Goal: Task Accomplishment & Management: Manage account settings

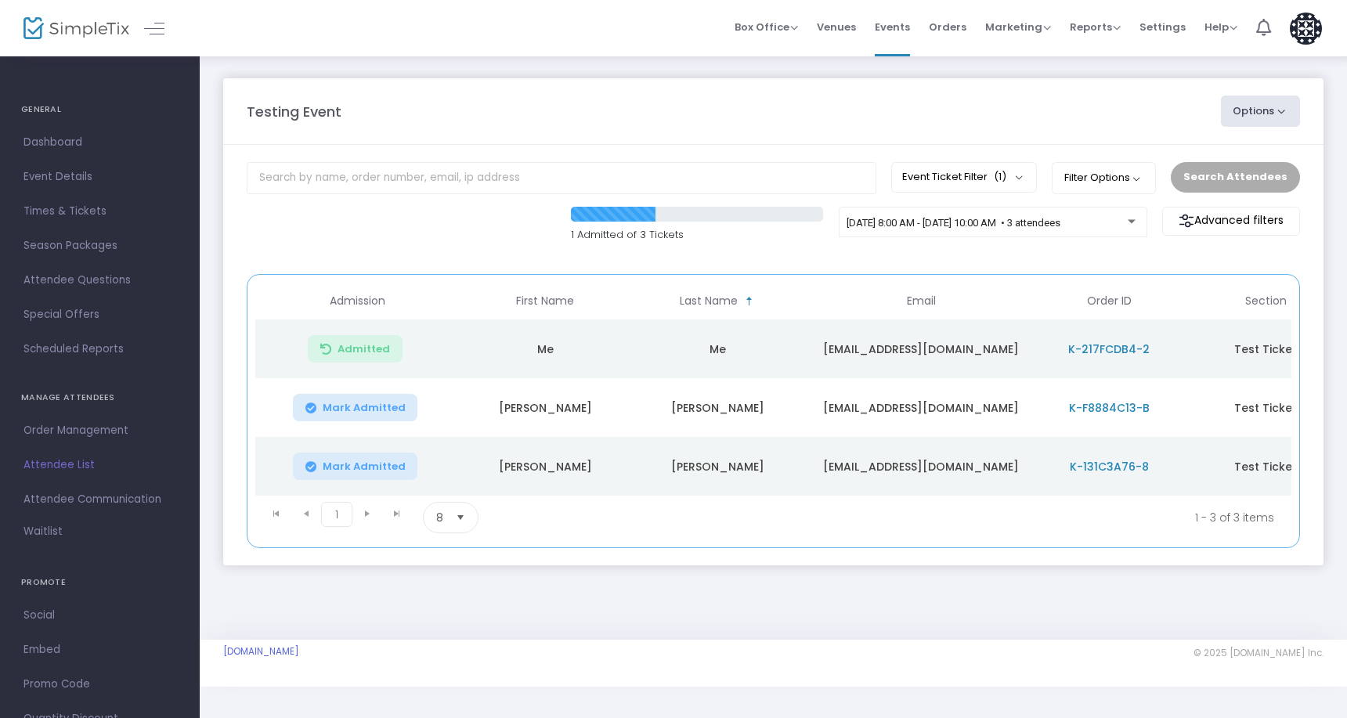
click at [595, 352] on td "Me" at bounding box center [545, 348] width 172 height 59
click at [555, 345] on td "Me" at bounding box center [545, 348] width 172 height 59
click at [545, 348] on td "Me" at bounding box center [545, 348] width 172 height 59
click at [485, 354] on td "Me" at bounding box center [545, 348] width 172 height 59
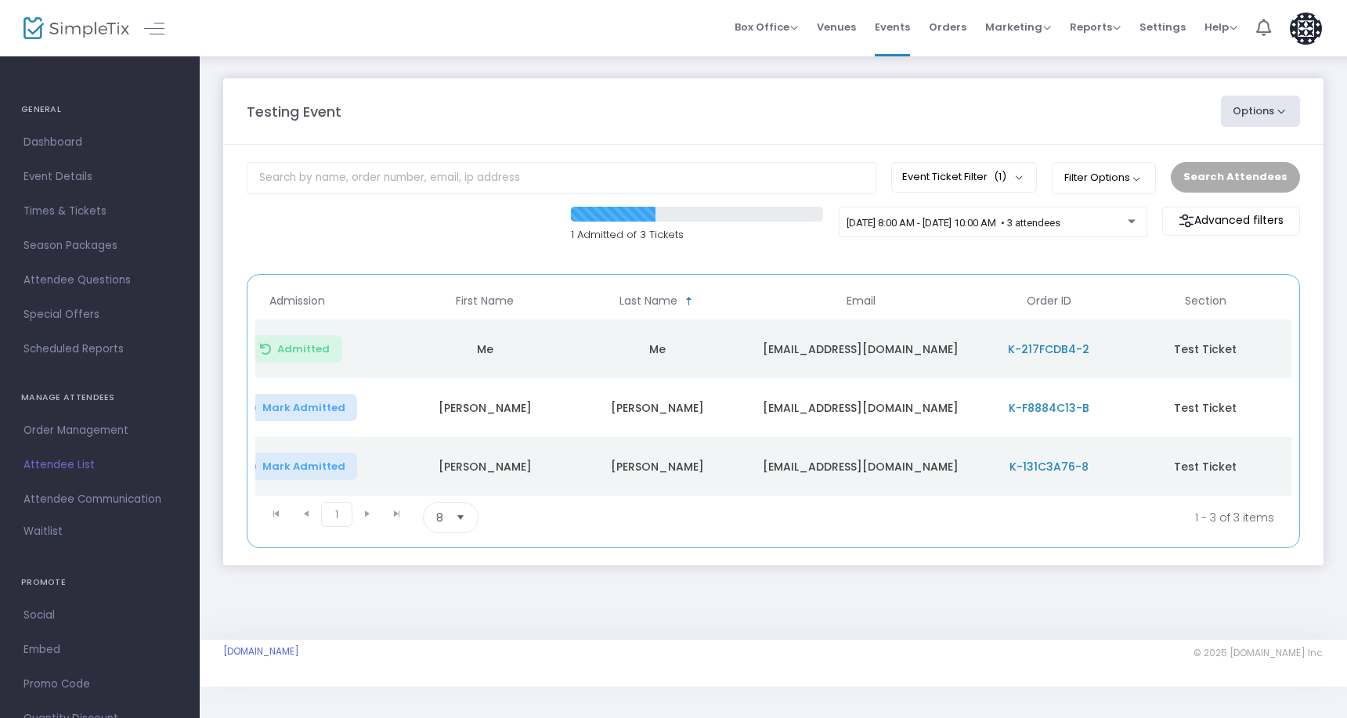
click at [301, 354] on span "Admitted" at bounding box center [303, 349] width 52 height 13
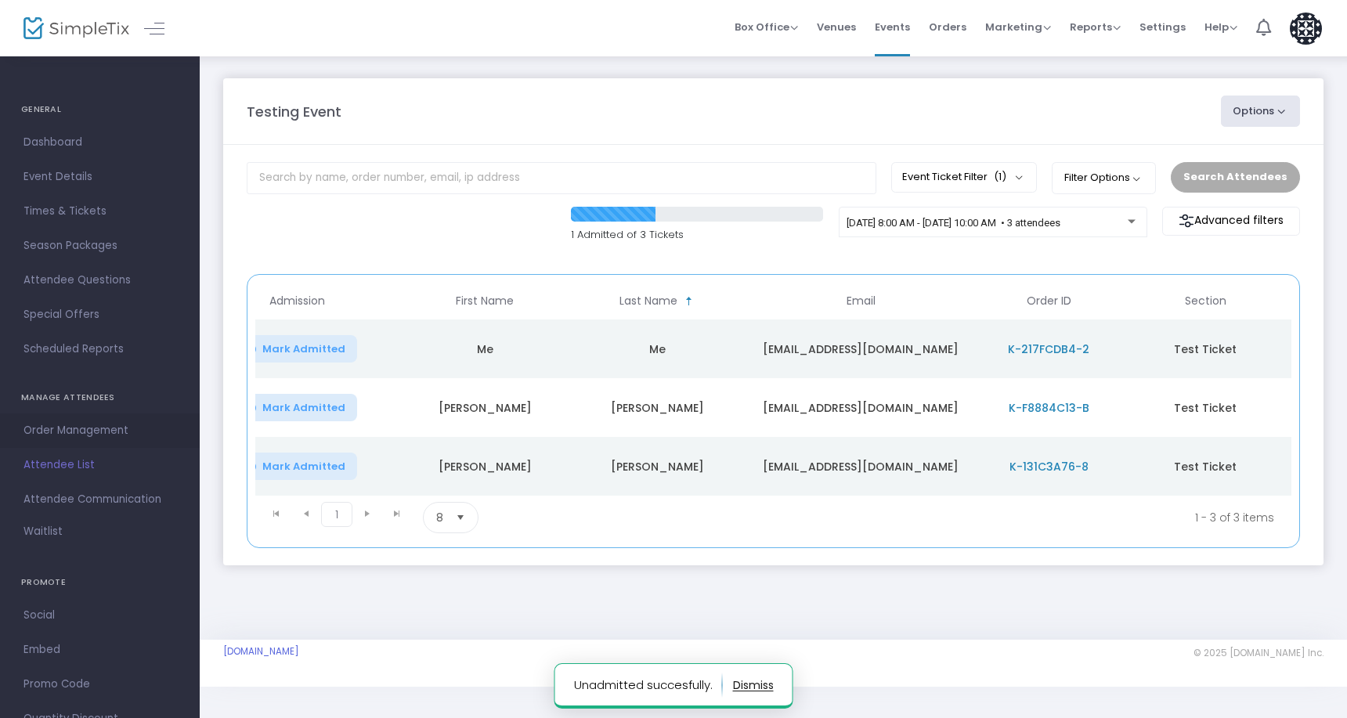
click at [116, 431] on span "Order Management" at bounding box center [99, 430] width 153 height 20
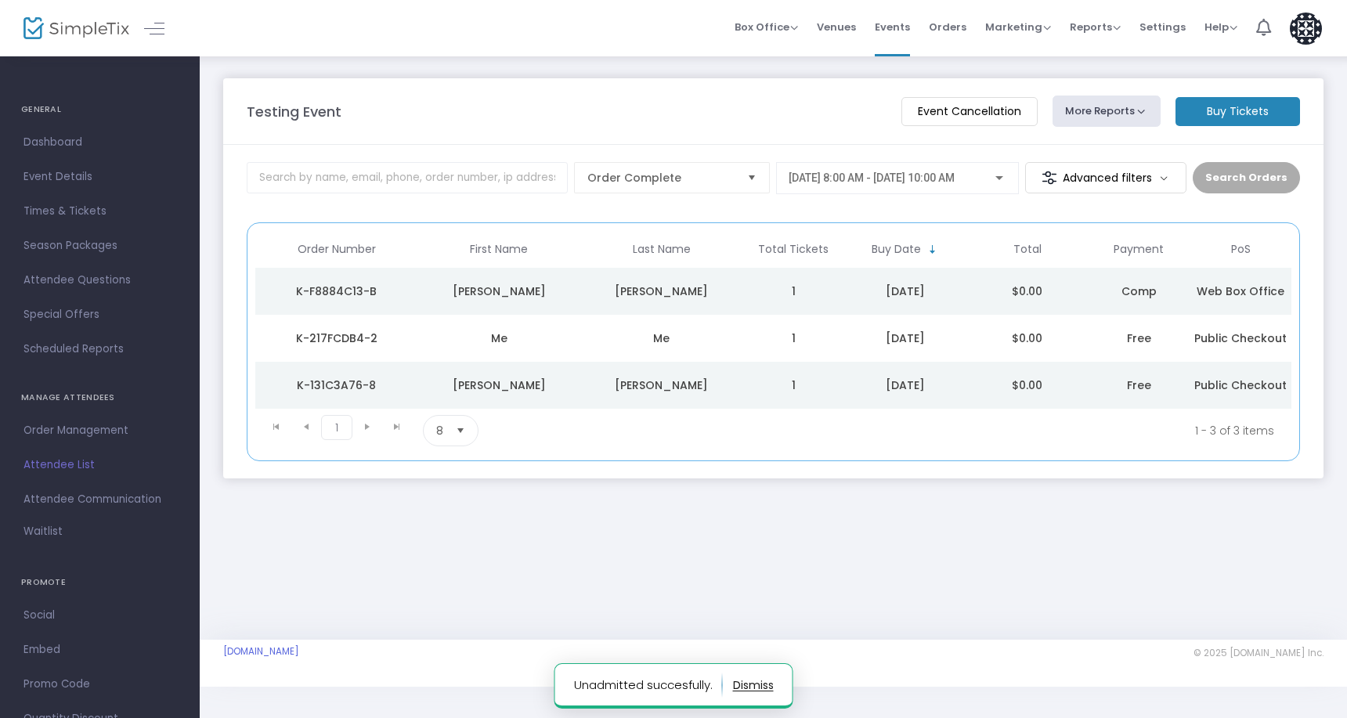
click at [482, 345] on div "Me" at bounding box center [499, 338] width 155 height 16
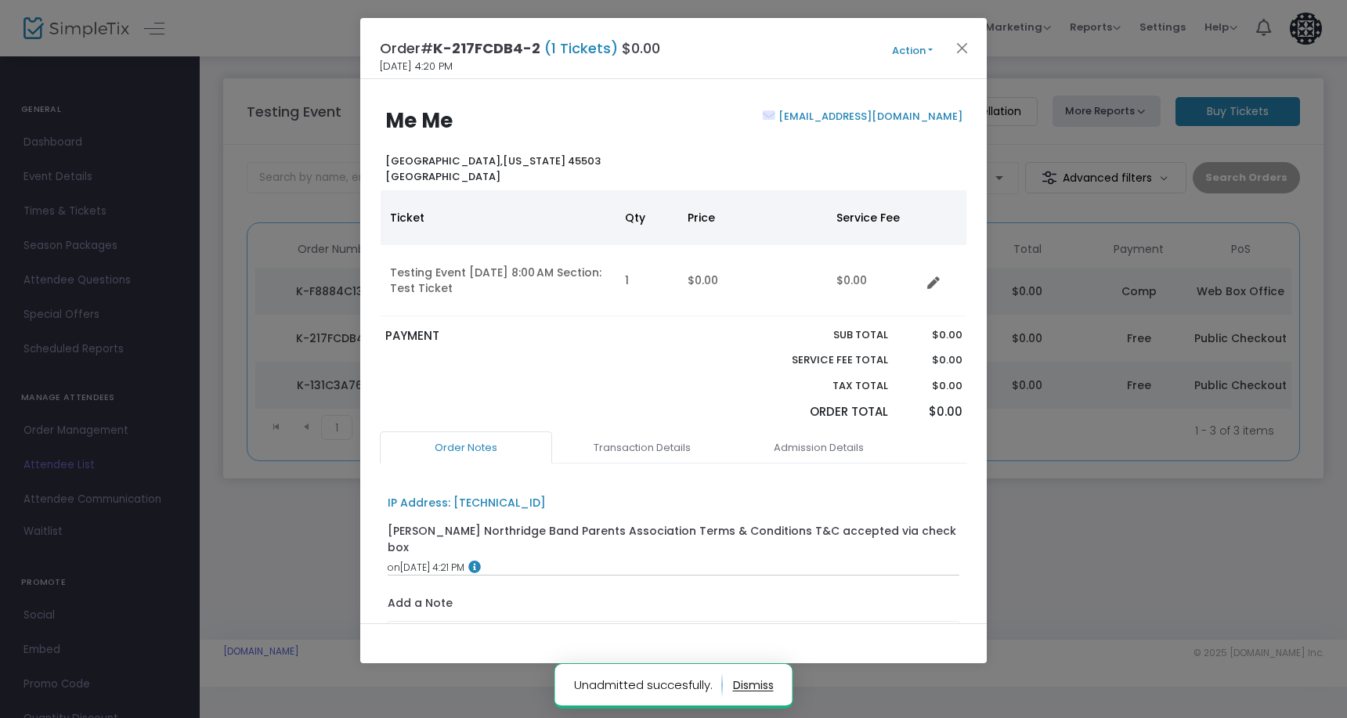
click at [896, 42] on button "Action" at bounding box center [912, 50] width 94 height 17
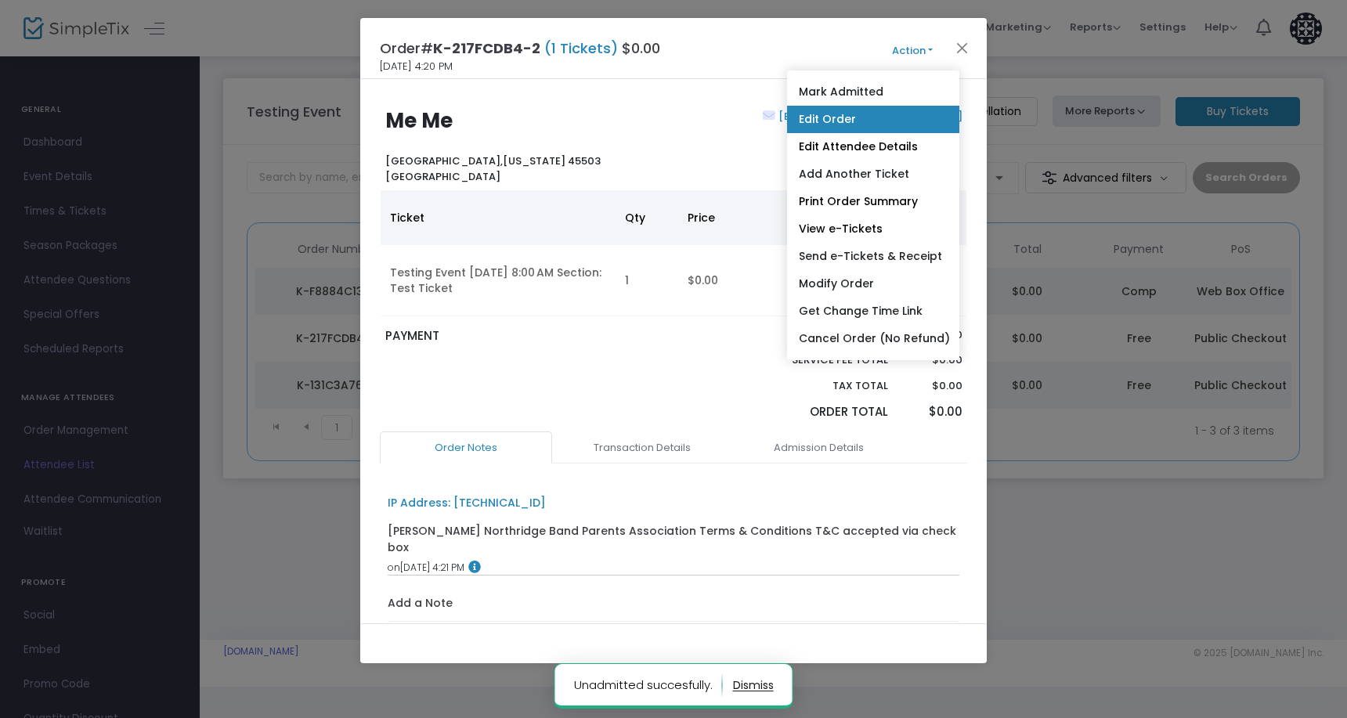
click at [863, 122] on link "Edit Order" at bounding box center [873, 119] width 172 height 27
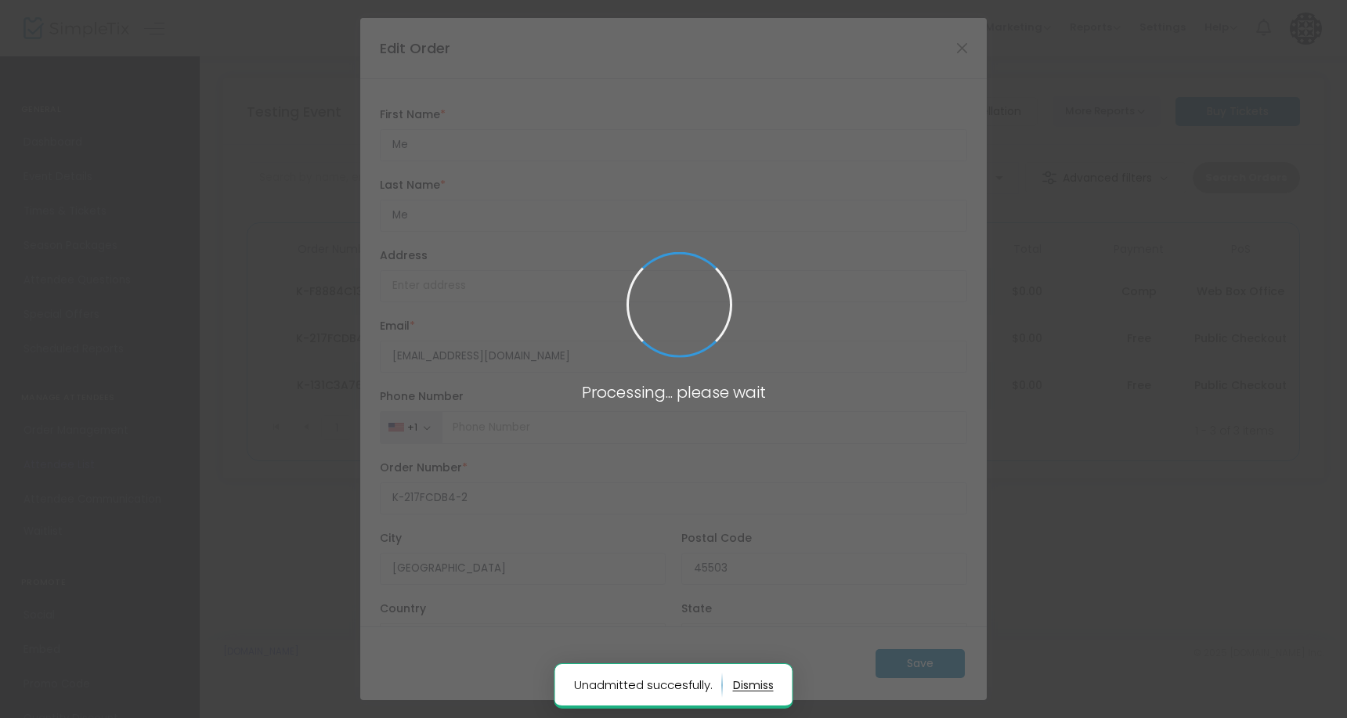
type input "Ohio"
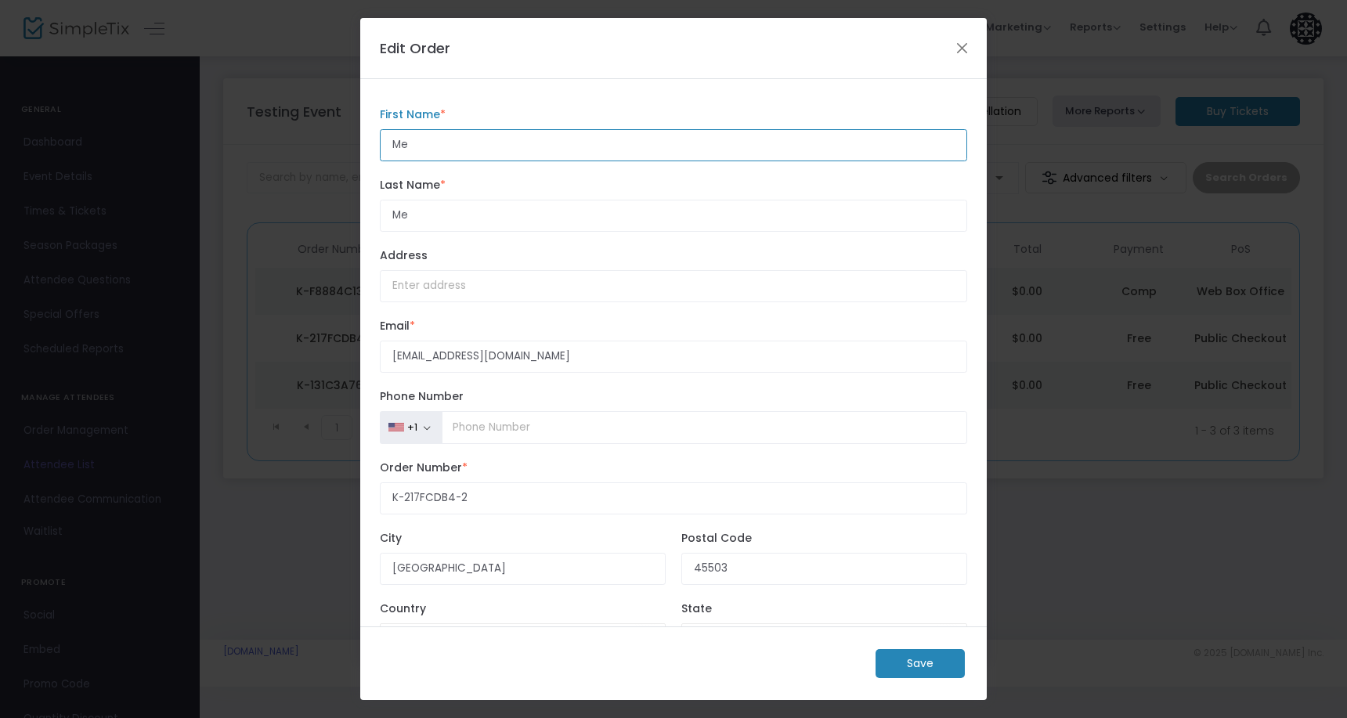
click at [457, 135] on input "Me" at bounding box center [673, 145] width 587 height 32
type input "[PERSON_NAME]"
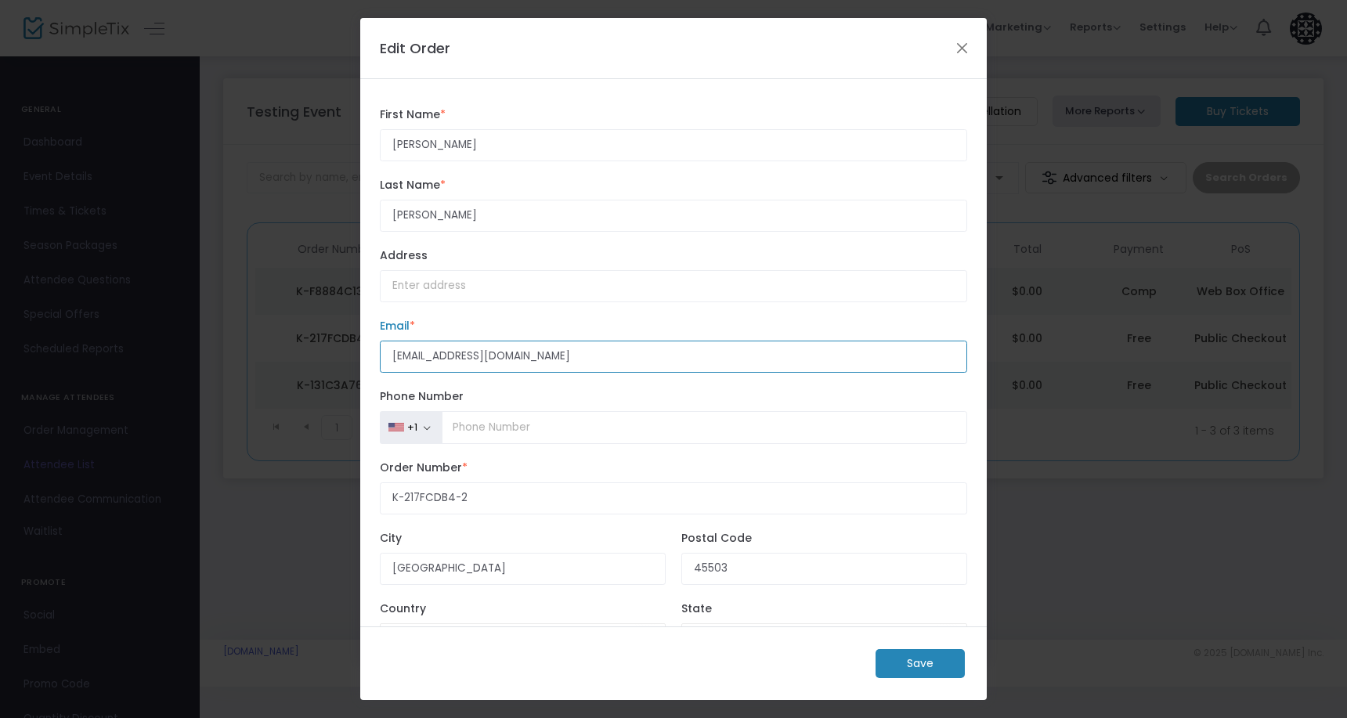
scroll to position [56, 0]
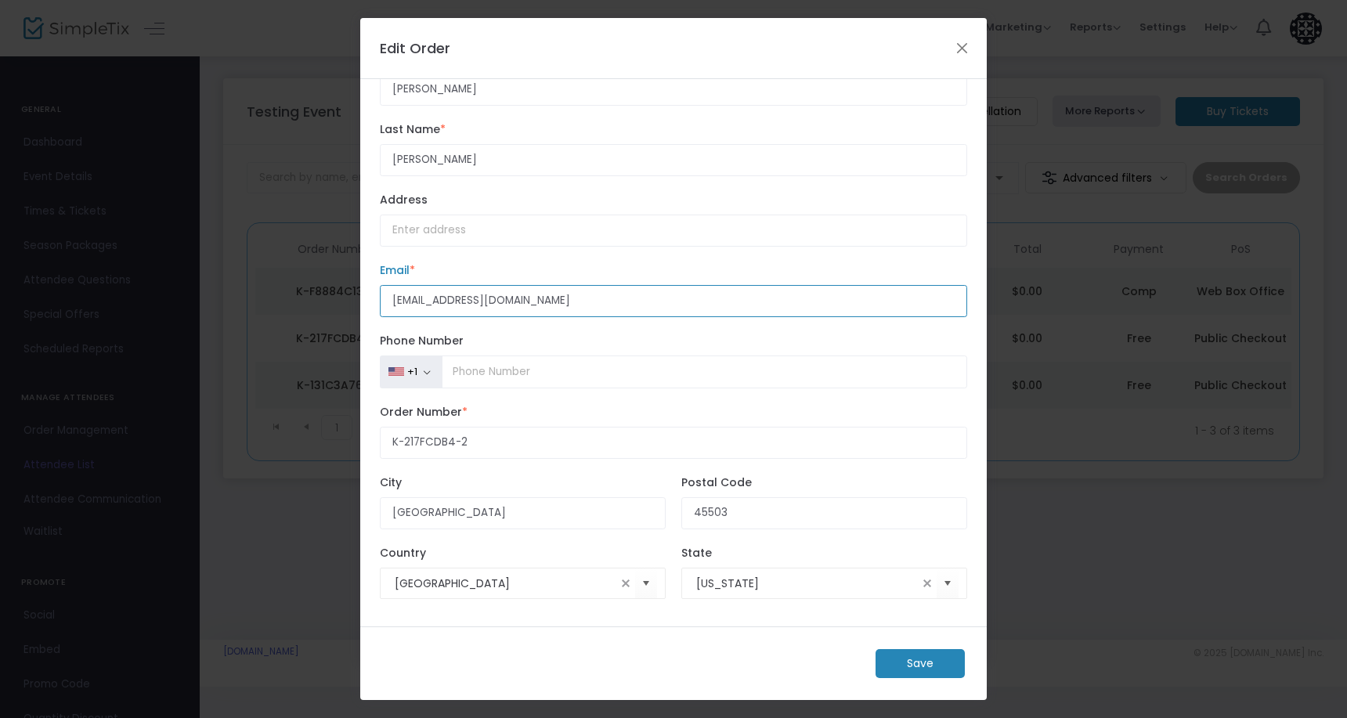
type input "sjared12@icloud.com"
click at [927, 662] on m-button "Save" at bounding box center [919, 663] width 89 height 29
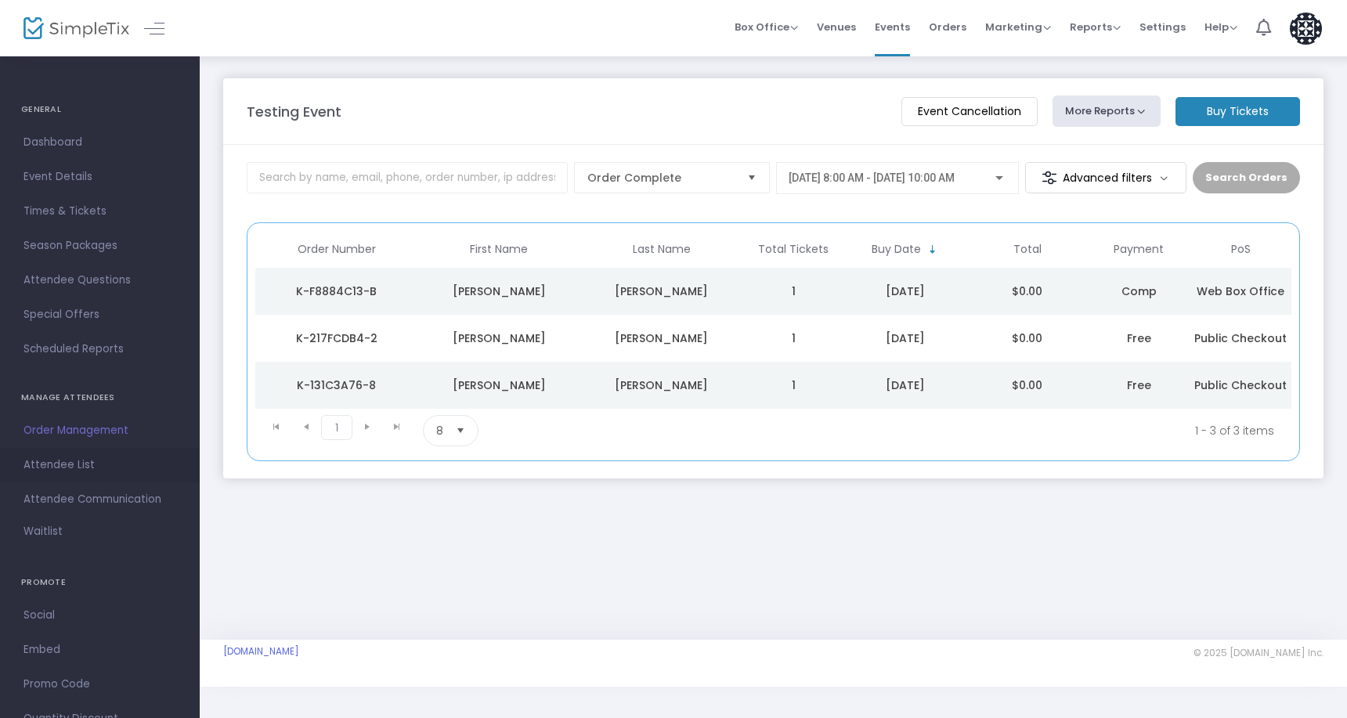
click at [87, 462] on span "Attendee List" at bounding box center [99, 465] width 153 height 20
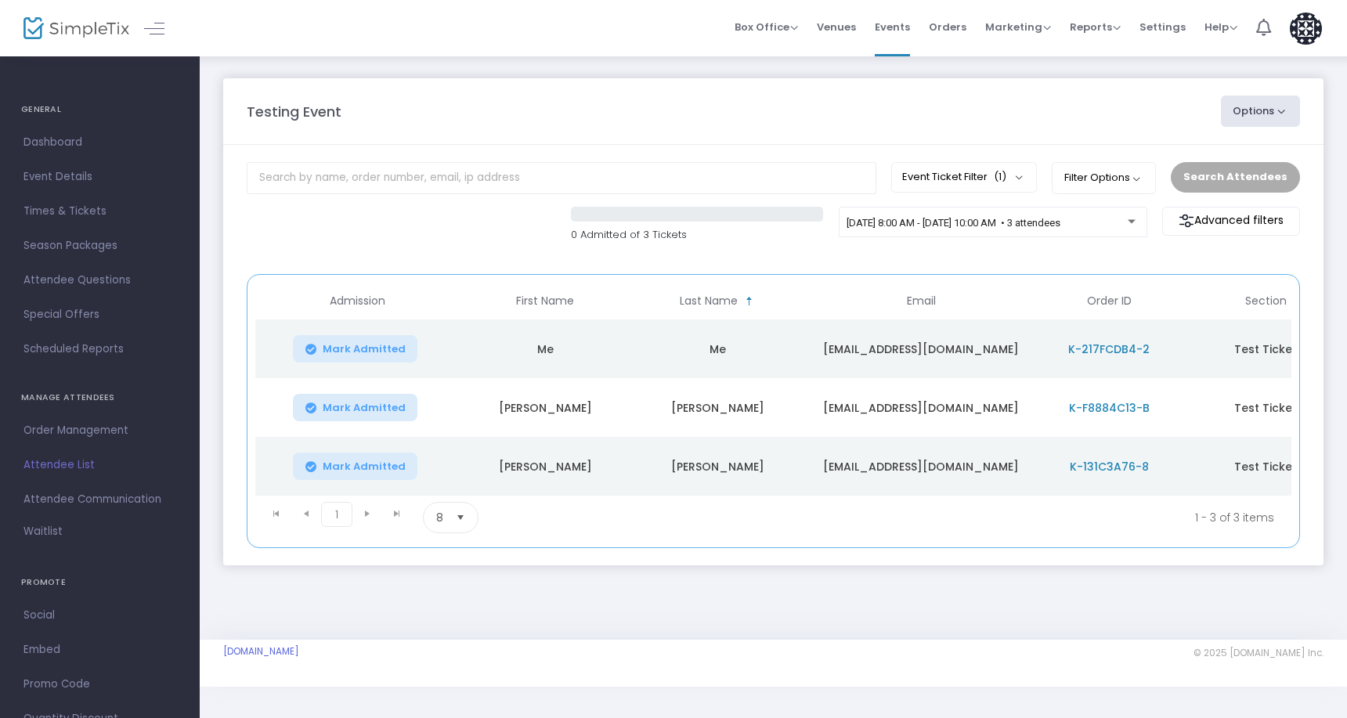
click at [1136, 344] on span "K-217FCDB4-2" at bounding box center [1108, 349] width 81 height 16
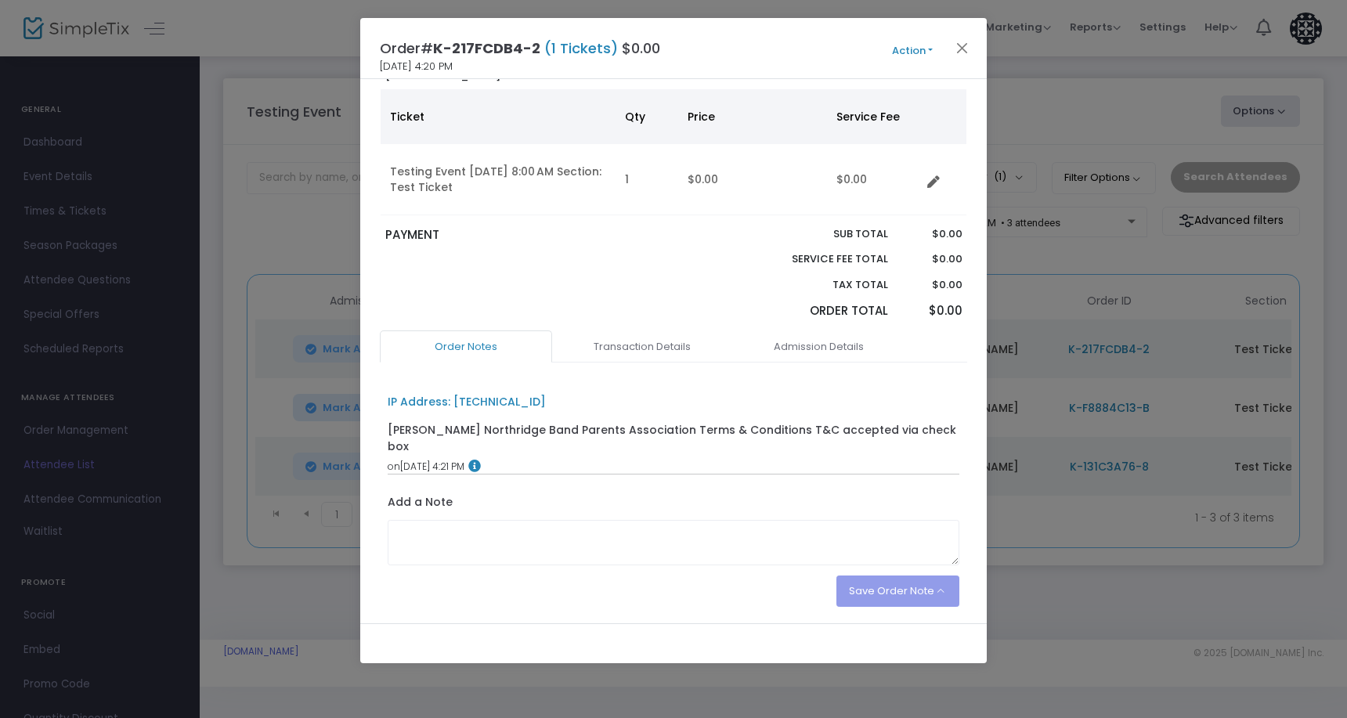
scroll to position [138, 0]
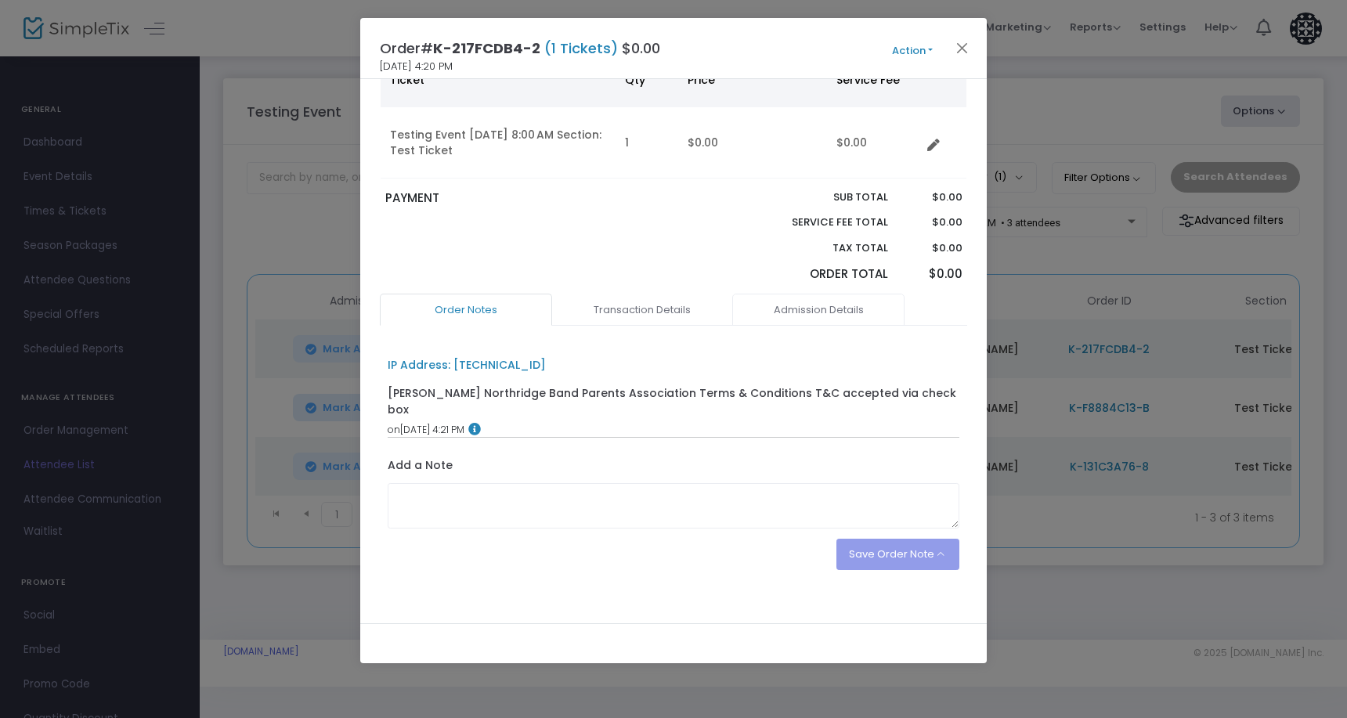
click at [807, 325] on link "Admission Details" at bounding box center [818, 310] width 172 height 33
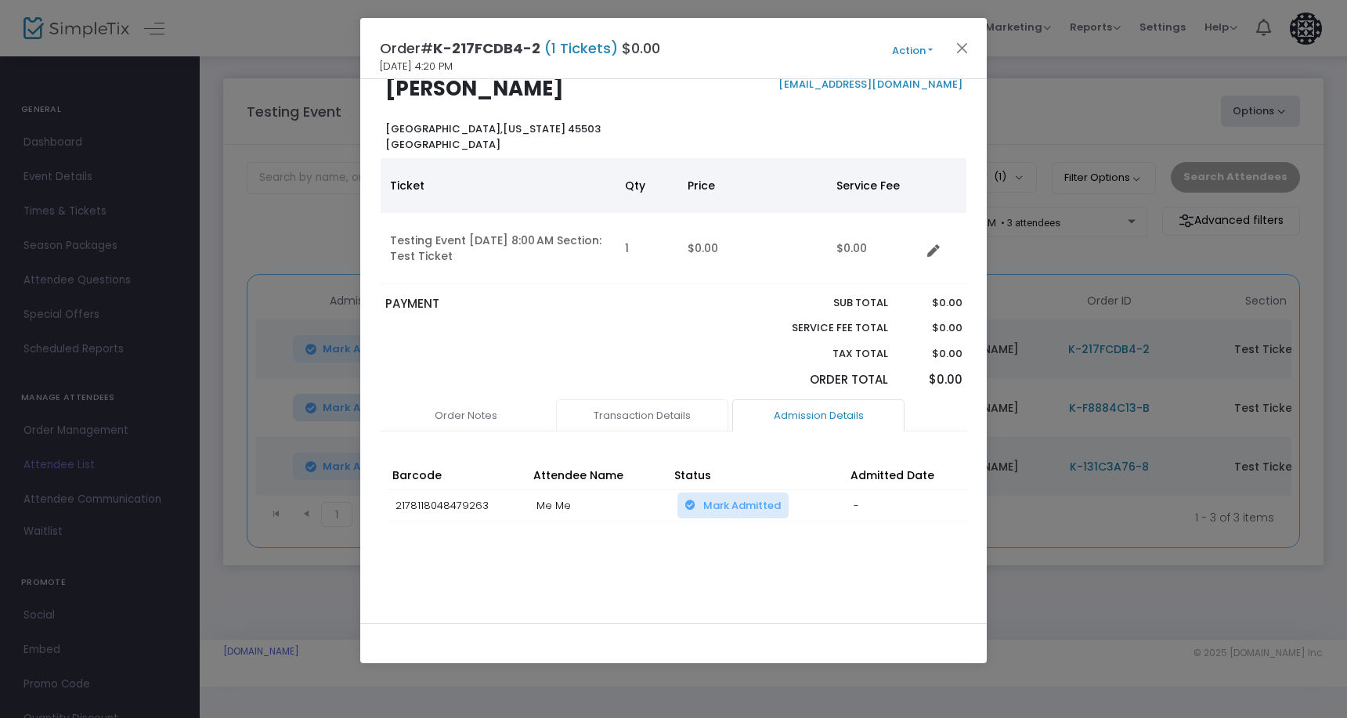
click at [641, 412] on link "Transaction Details" at bounding box center [642, 415] width 172 height 33
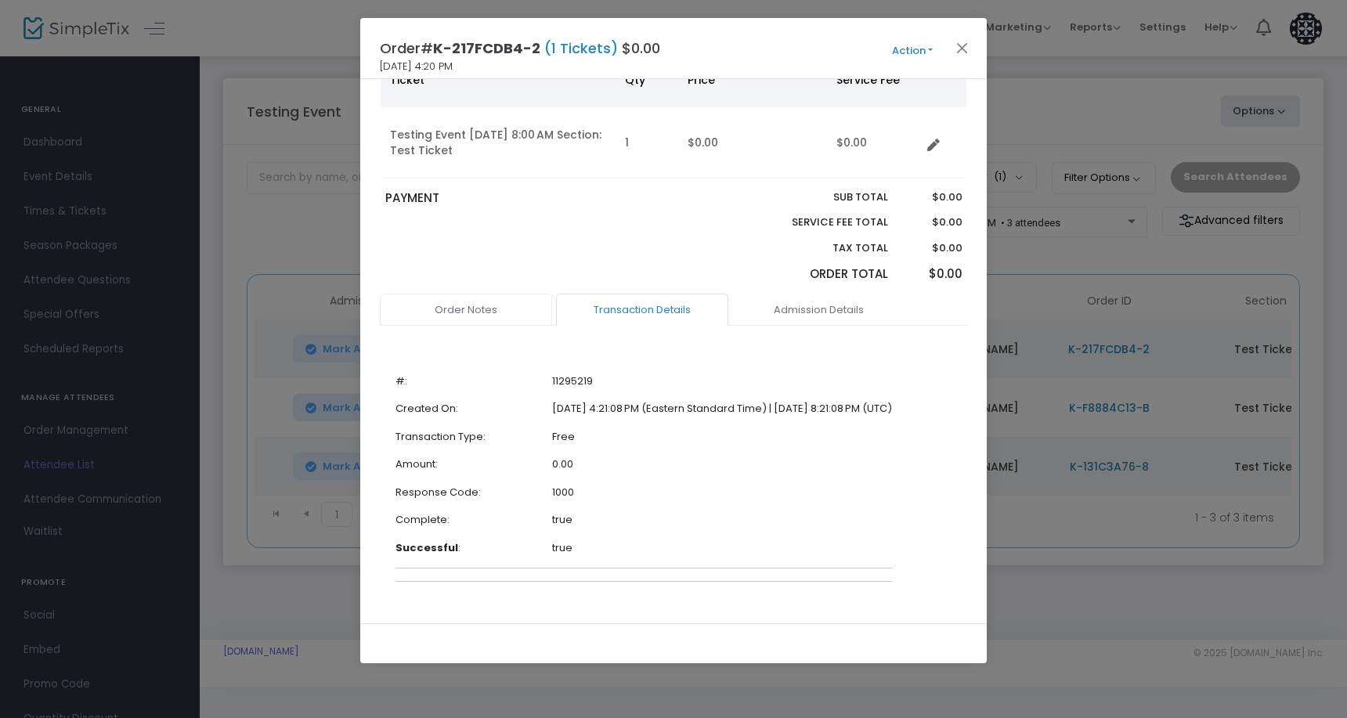
click at [457, 301] on link "Order Notes" at bounding box center [466, 310] width 172 height 33
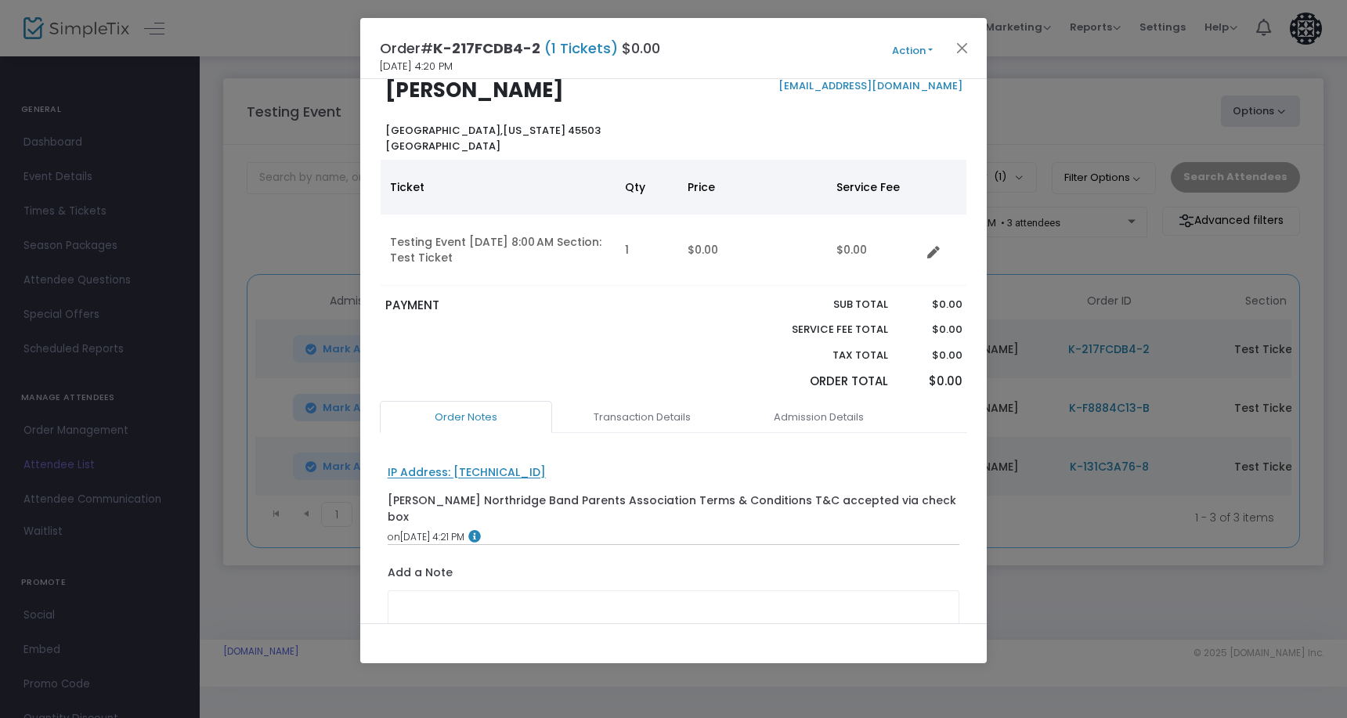
scroll to position [0, 0]
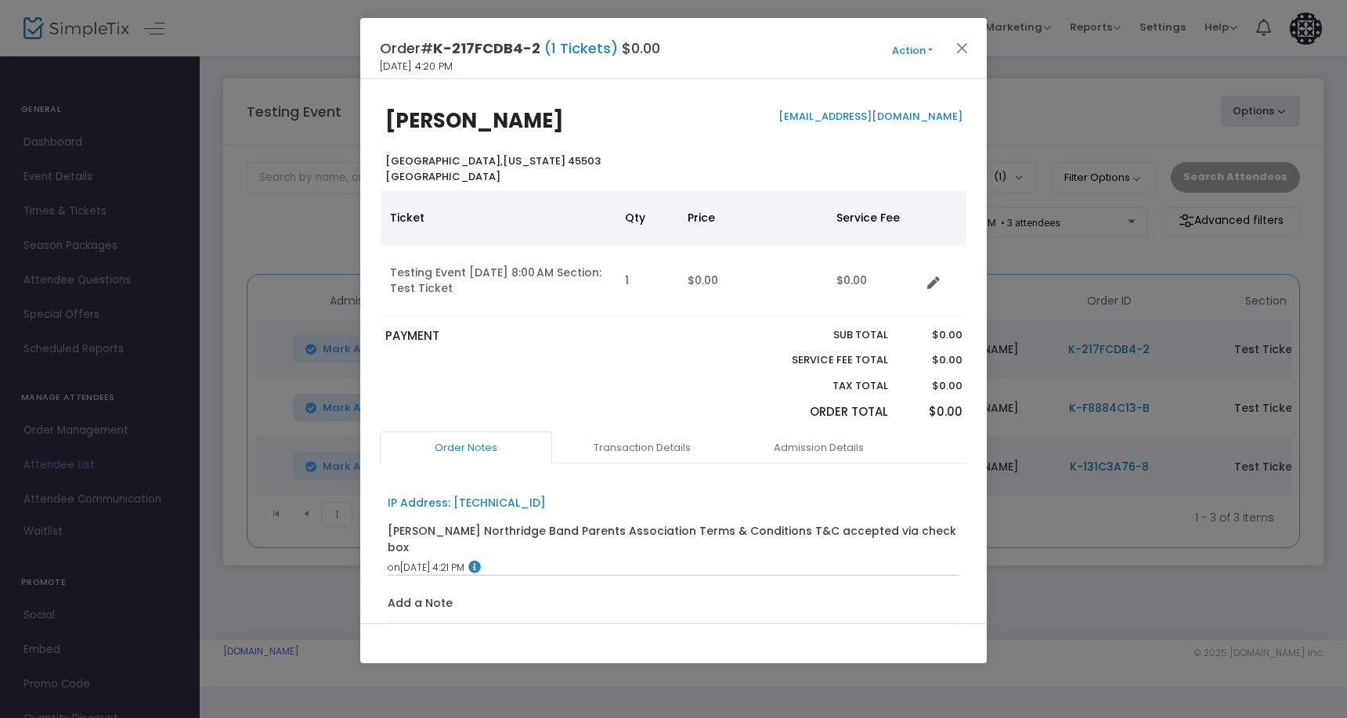
click at [905, 48] on button "Action" at bounding box center [912, 50] width 94 height 17
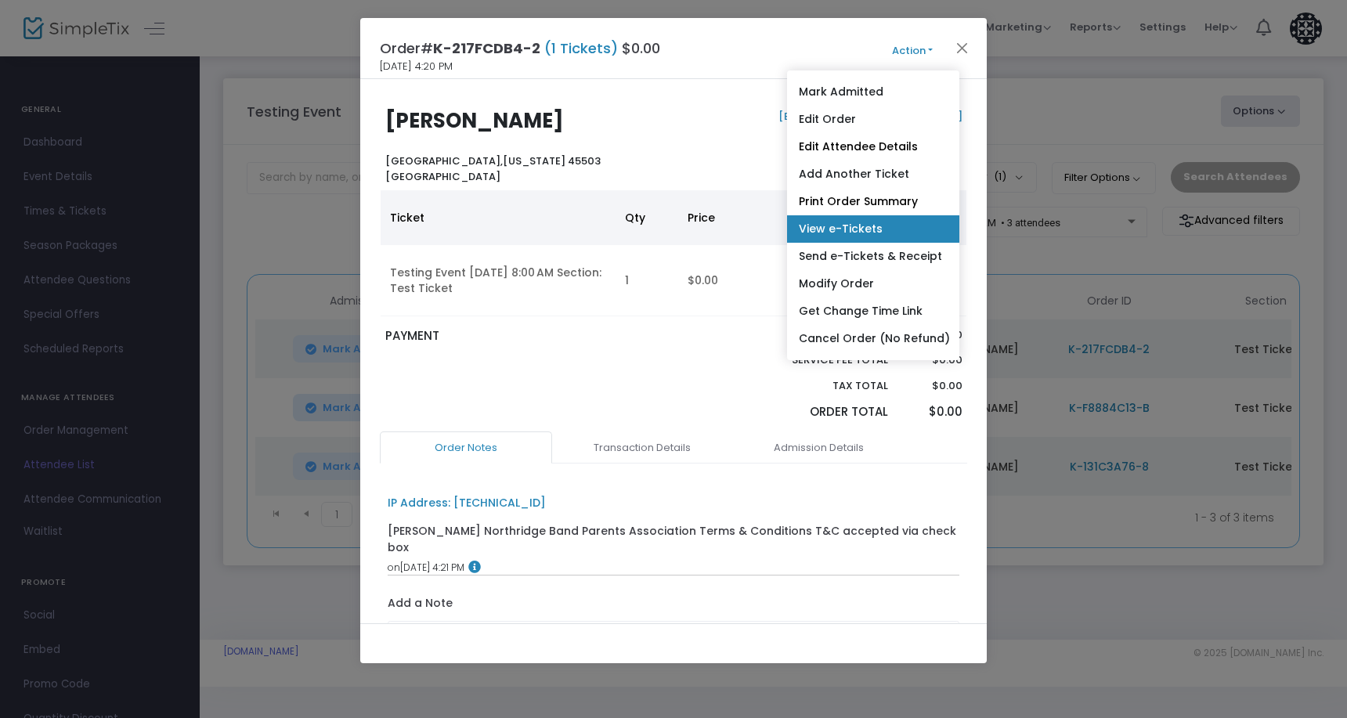
click at [873, 234] on link "View e-Tickets" at bounding box center [873, 228] width 172 height 27
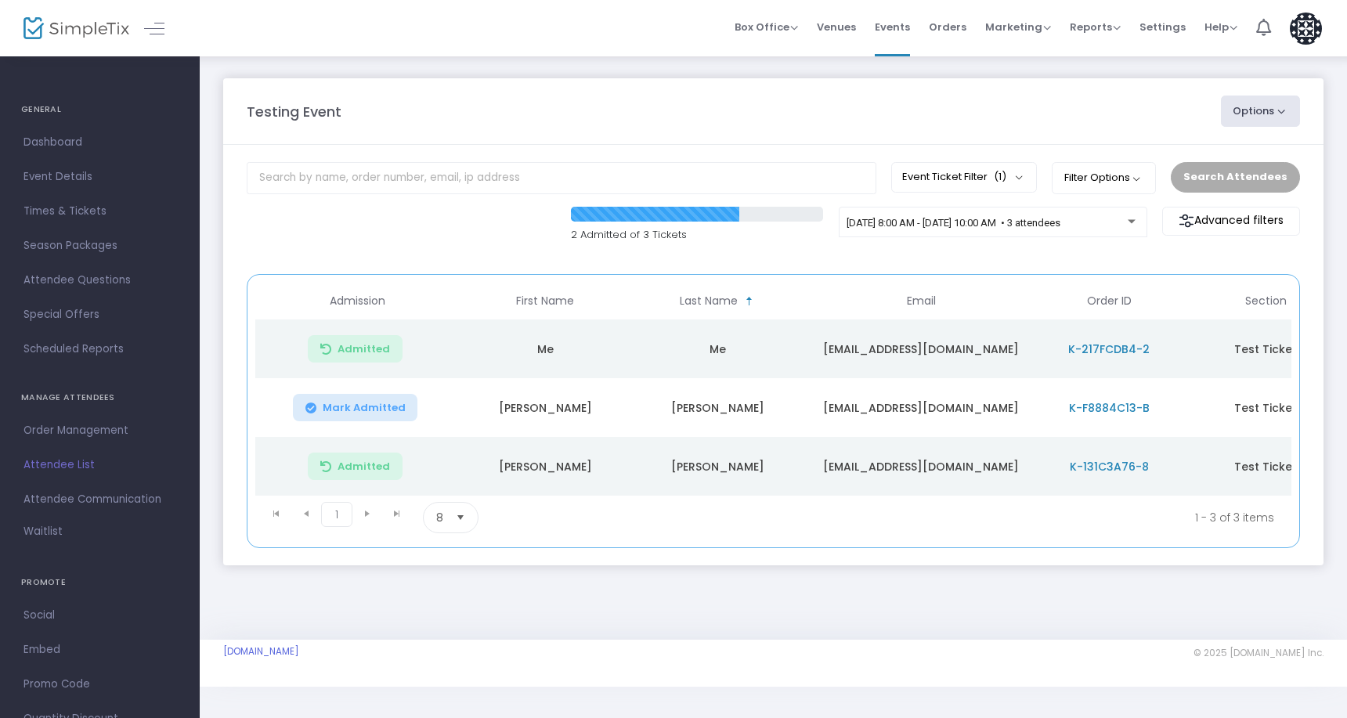
click at [331, 349] on icon "Data table" at bounding box center [325, 349] width 11 height 0
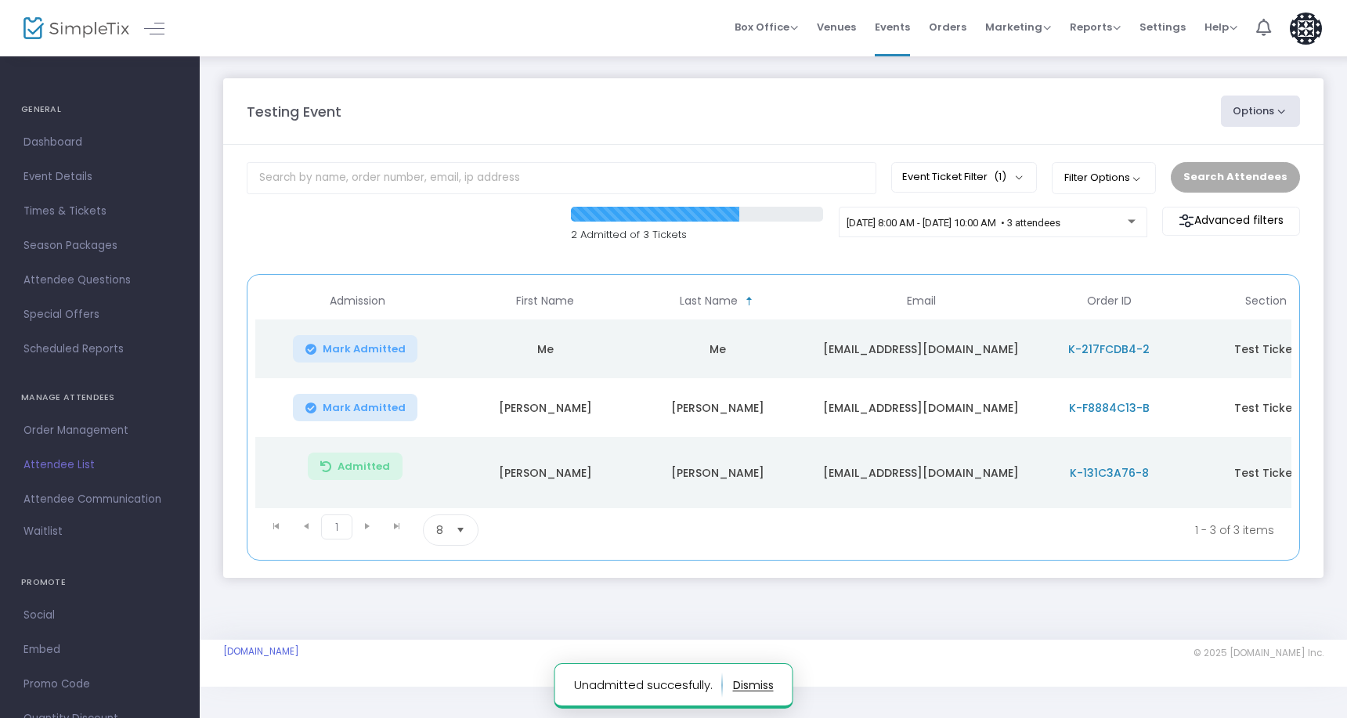
click at [341, 457] on button "Admitted Mark Unadmitted, so the ticket can be used again" at bounding box center [355, 466] width 95 height 27
